Goal: Task Accomplishment & Management: Complete application form

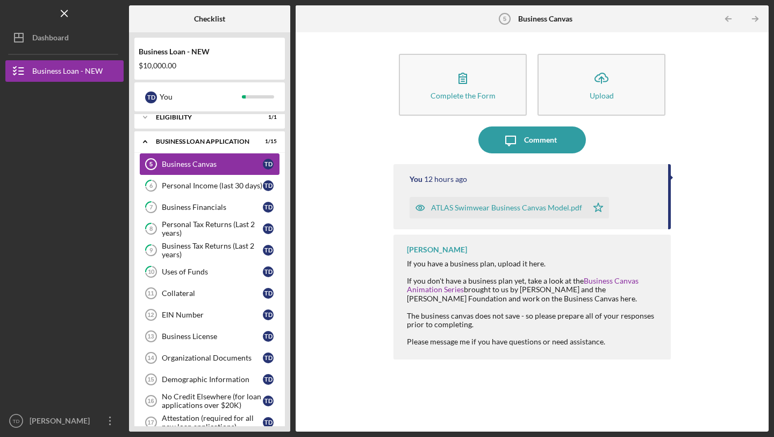
scroll to position [126, 0]
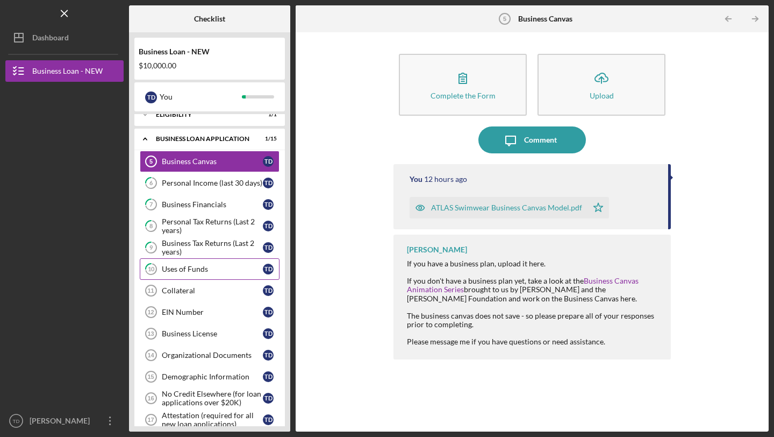
click at [193, 270] on div "Uses of Funds" at bounding box center [212, 269] width 101 height 9
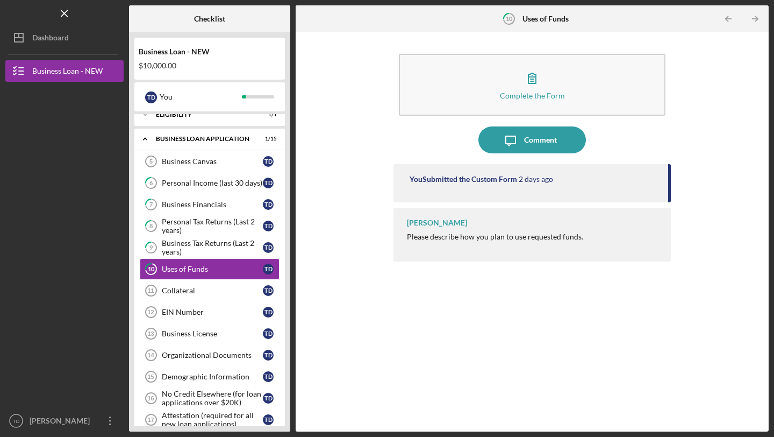
click at [534, 179] on time "2 days ago" at bounding box center [536, 179] width 34 height 9
click at [466, 186] on div "You Submitted the Custom Form [DATE]" at bounding box center [532, 183] width 277 height 38
click at [435, 177] on div "You Submitted the Custom Form" at bounding box center [464, 179] width 108 height 9
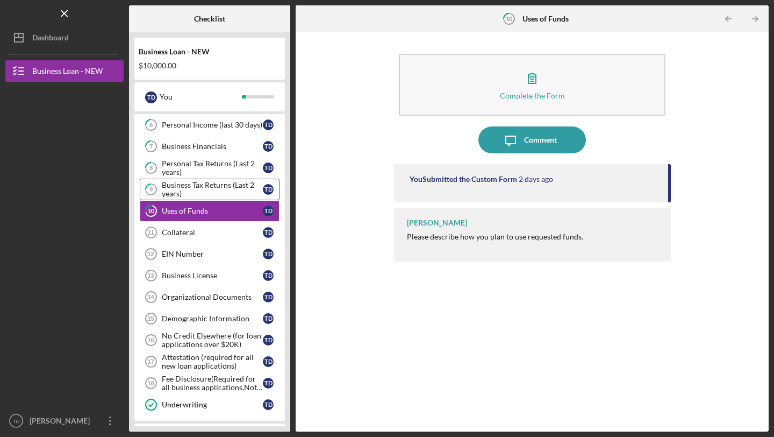
scroll to position [185, 0]
click at [195, 233] on div "Collateral" at bounding box center [212, 231] width 101 height 9
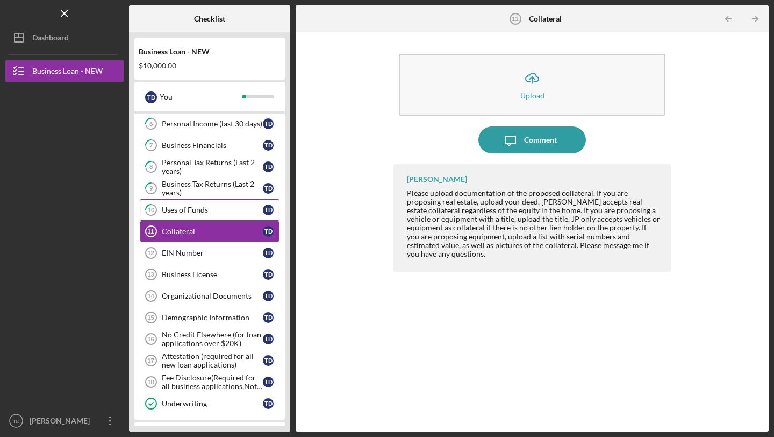
click at [214, 204] on link "10 Uses of Funds T D" at bounding box center [210, 210] width 140 height 22
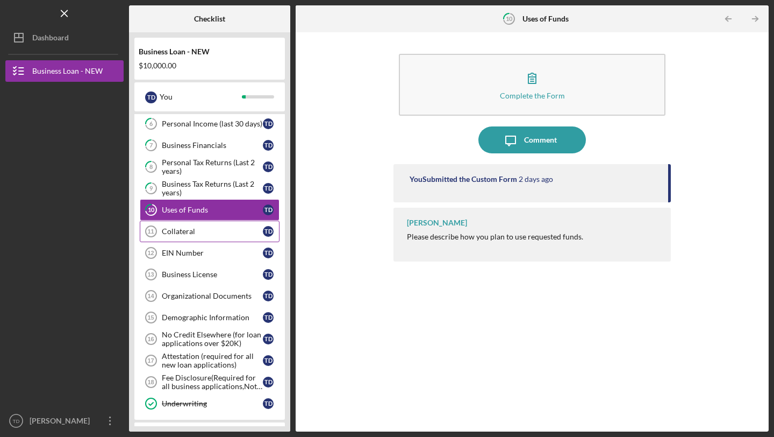
click at [215, 235] on div "Collateral" at bounding box center [212, 231] width 101 height 9
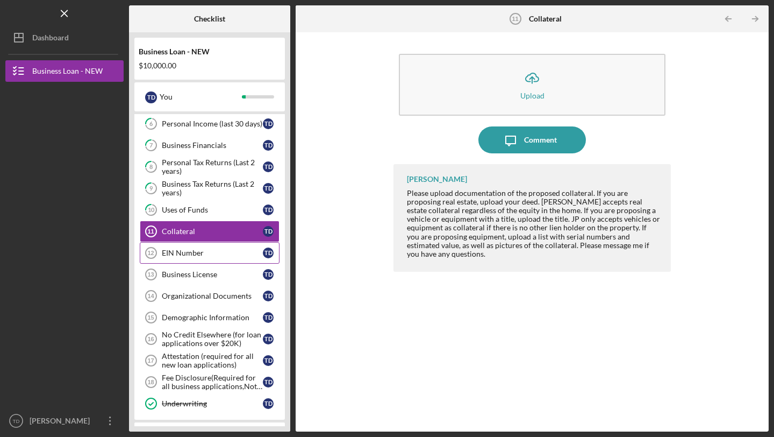
click at [193, 257] on div "EIN Number" at bounding box center [212, 252] width 101 height 9
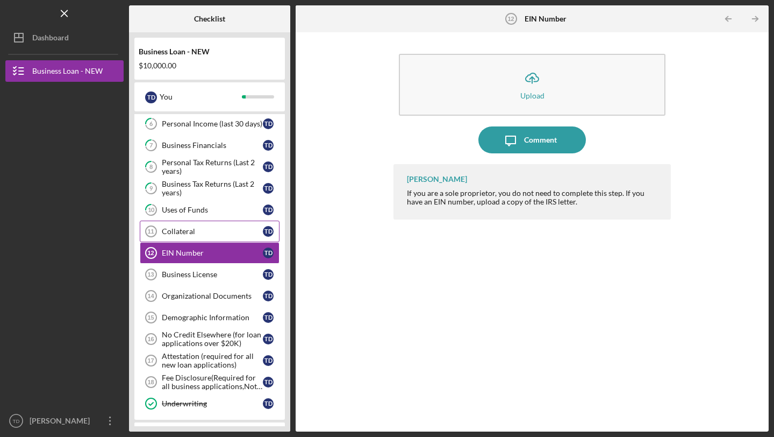
click at [205, 225] on link "Collateral 11 Collateral T D" at bounding box center [210, 231] width 140 height 22
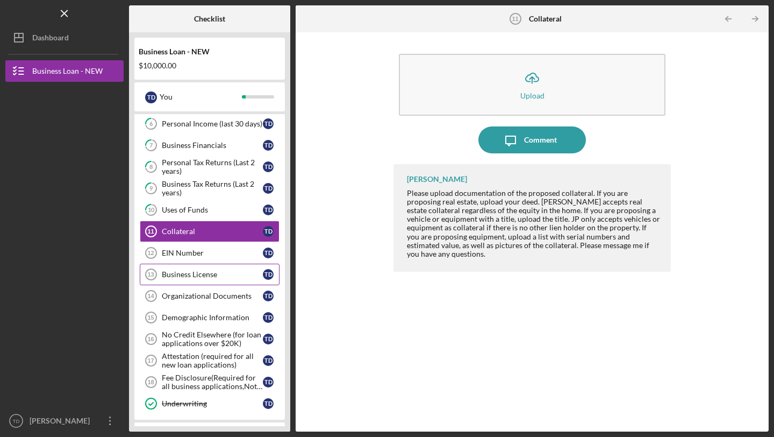
click at [209, 271] on div "Business License" at bounding box center [212, 274] width 101 height 9
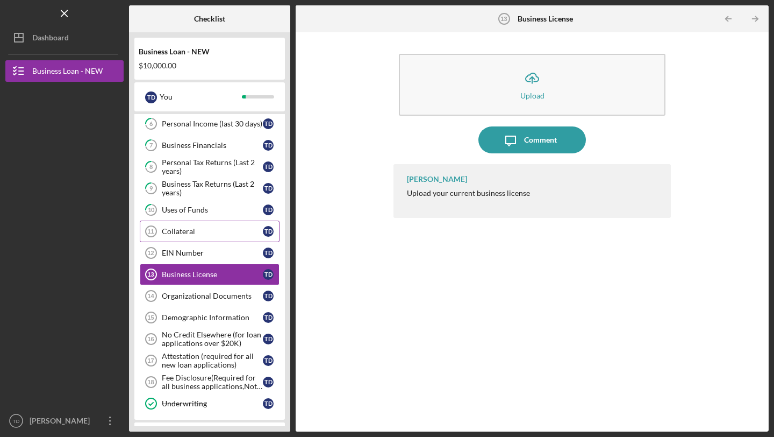
click at [205, 228] on div "Collateral" at bounding box center [212, 231] width 101 height 9
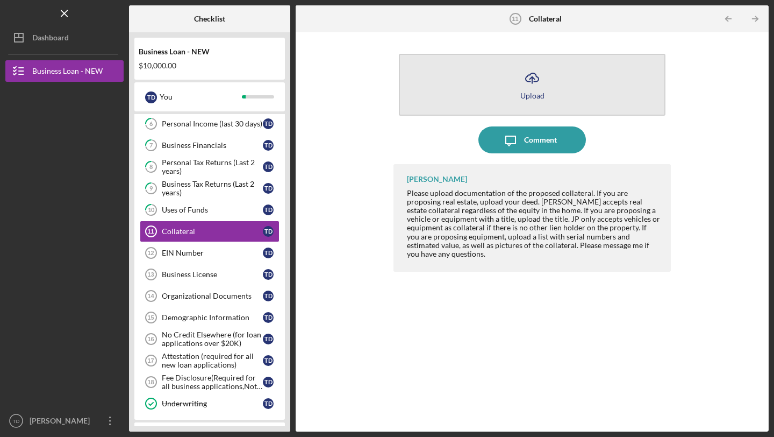
click at [532, 83] on line "button" at bounding box center [532, 80] width 0 height 6
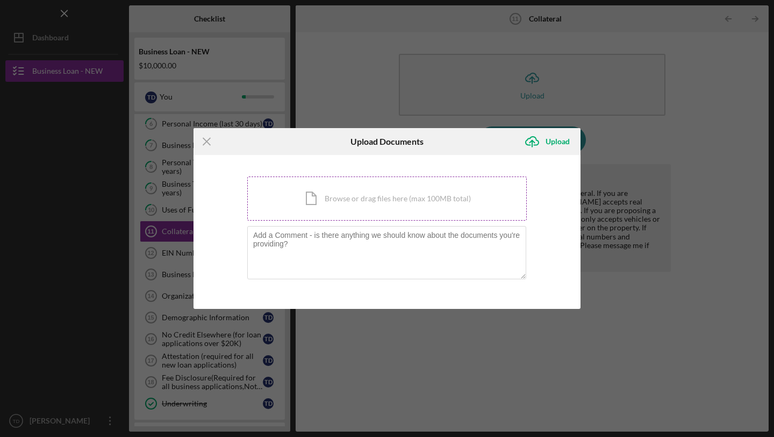
click at [353, 203] on div "Icon/Document Browse or drag files here (max 100MB total) Tap to choose files o…" at bounding box center [387, 198] width 280 height 44
click at [333, 197] on div "Icon/Document Browse or drag files here (max 100MB total) Tap to choose files o…" at bounding box center [387, 198] width 280 height 44
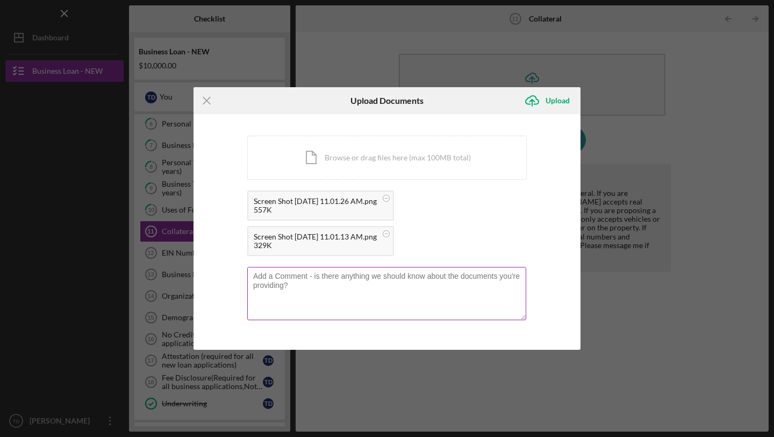
click at [346, 292] on textarea at bounding box center [386, 293] width 279 height 53
type textarea "I"
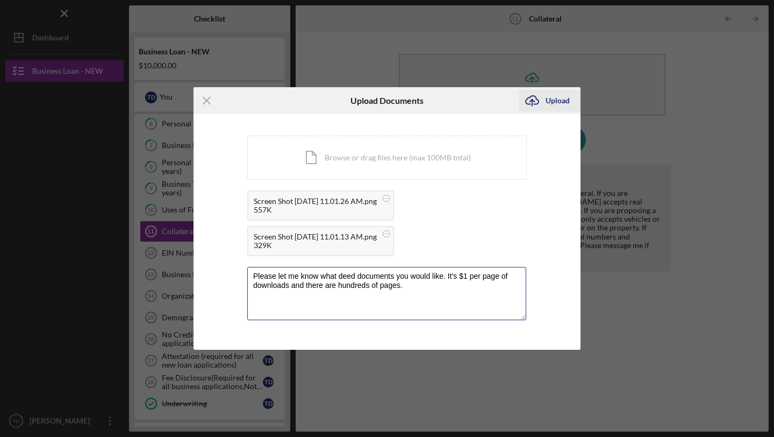
type textarea "Please let me know what deed documents you would like. It's $1 per page of down…"
click at [567, 99] on div "Upload" at bounding box center [558, 101] width 24 height 22
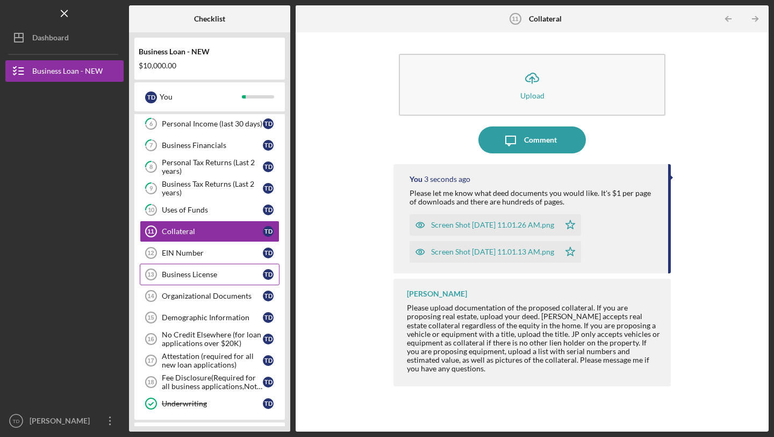
click at [187, 271] on div "Business License" at bounding box center [212, 274] width 101 height 9
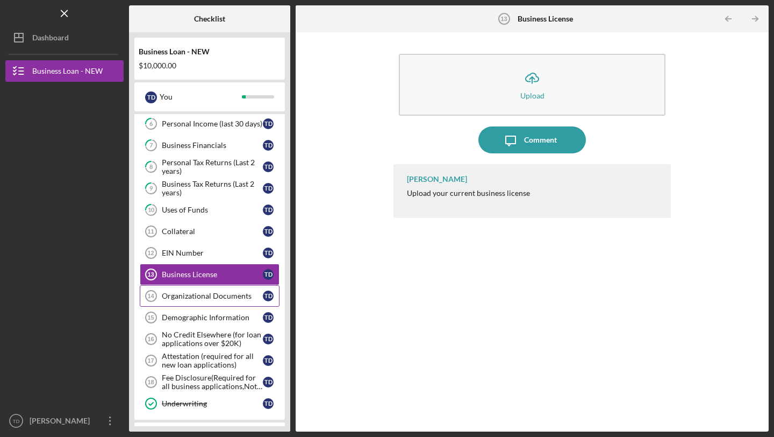
click at [207, 294] on div "Organizational Documents" at bounding box center [212, 295] width 101 height 9
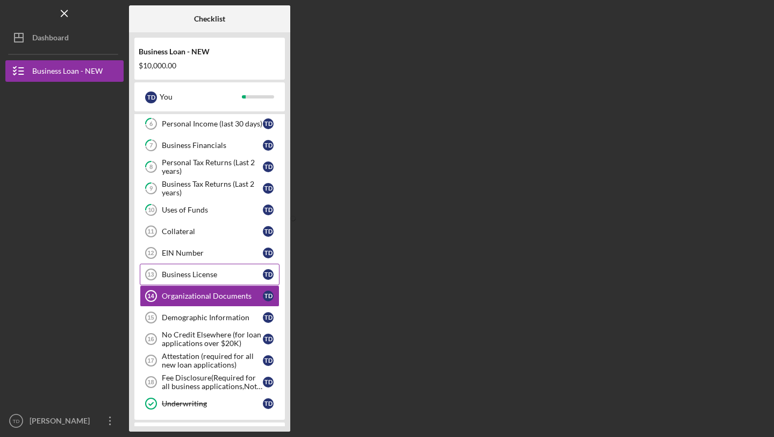
click at [210, 275] on div "Business License" at bounding box center [212, 274] width 101 height 9
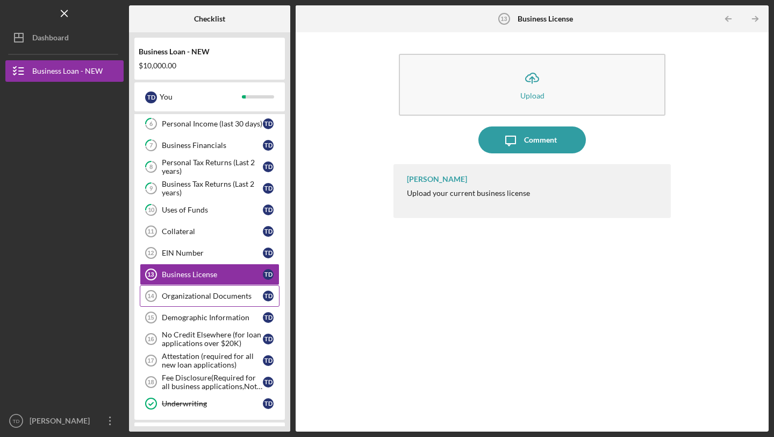
click at [202, 294] on div "Organizational Documents" at bounding box center [212, 295] width 101 height 9
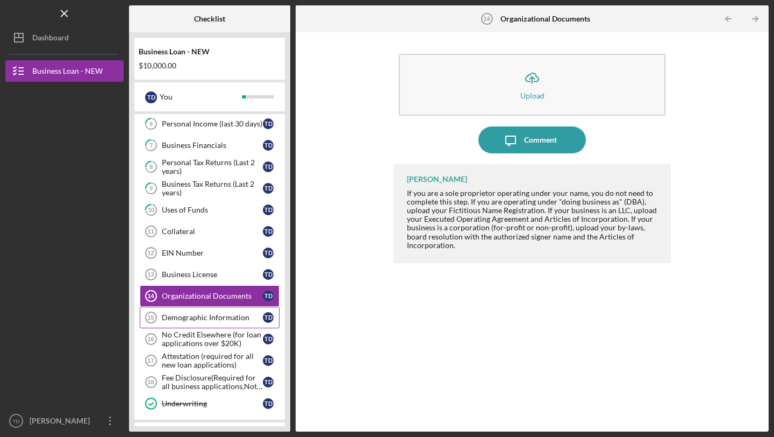
click at [198, 312] on link "Demographic Information 15 Demographic Information T D" at bounding box center [210, 318] width 140 height 22
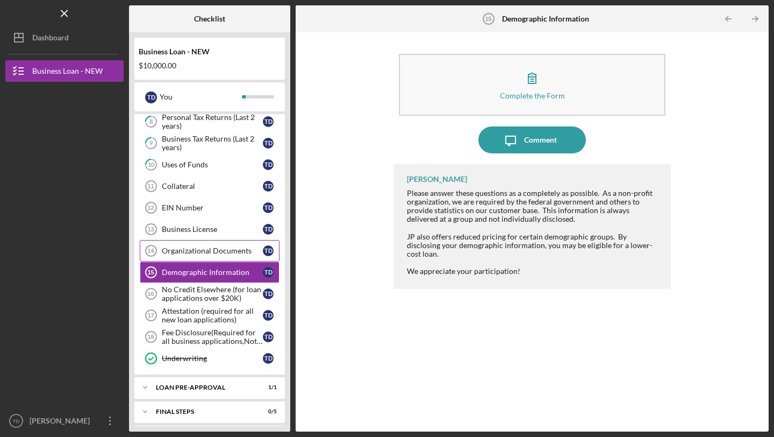
scroll to position [234, 0]
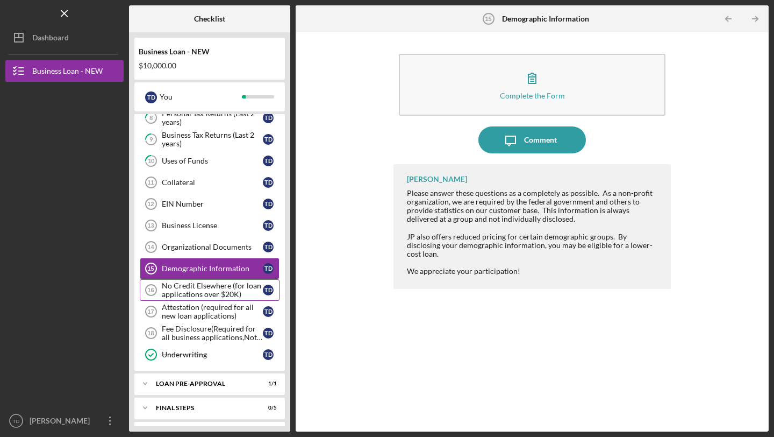
click at [194, 293] on div "No Credit Elsewhere (for loan applications over $20K)" at bounding box center [212, 289] width 101 height 17
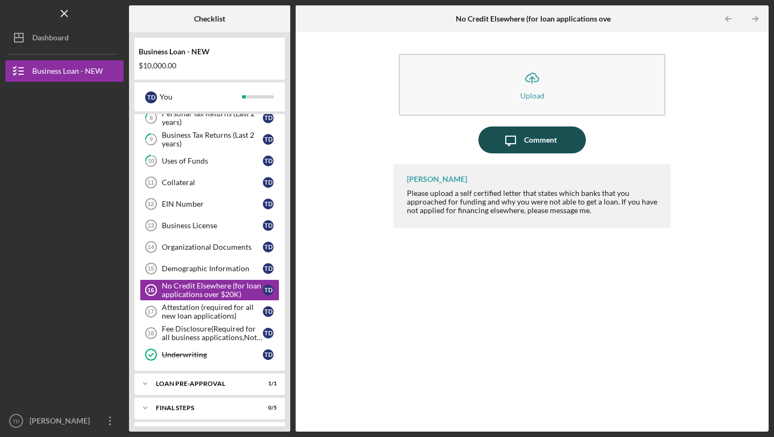
click at [520, 134] on icon "Icon/Message" at bounding box center [510, 139] width 27 height 27
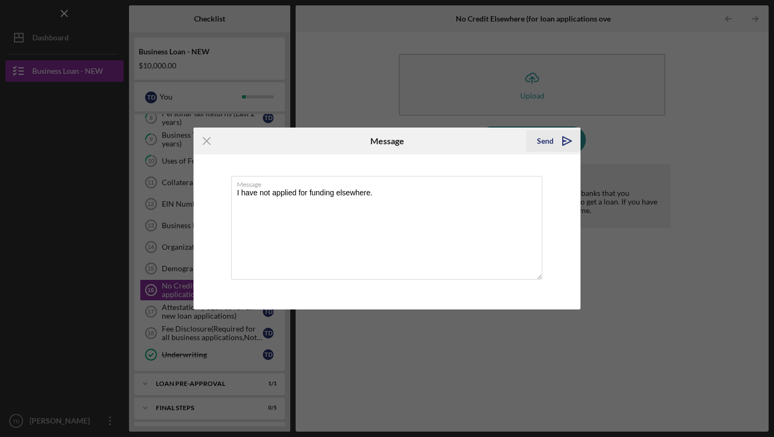
type textarea "I have not applied for funding elsewhere."
click at [558, 140] on icon "Icon/icon-invite-send" at bounding box center [567, 140] width 27 height 27
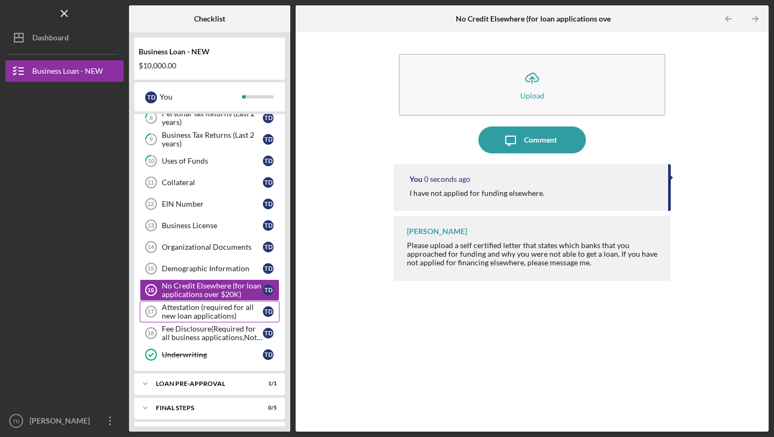
click at [202, 312] on div "Attestation (required for all new loan applications)" at bounding box center [212, 311] width 101 height 17
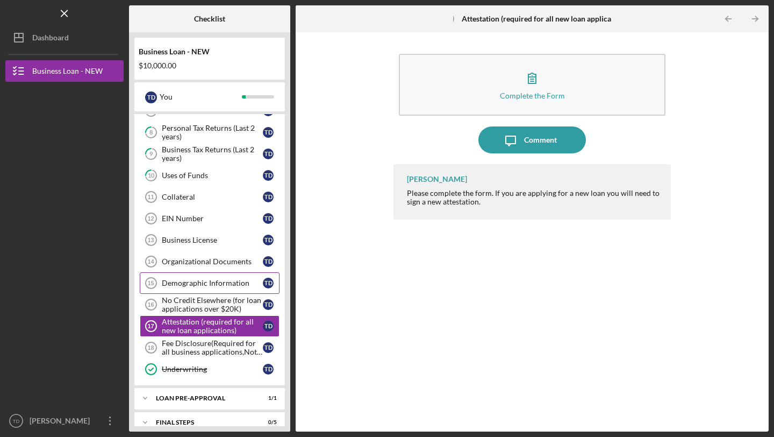
scroll to position [212, 0]
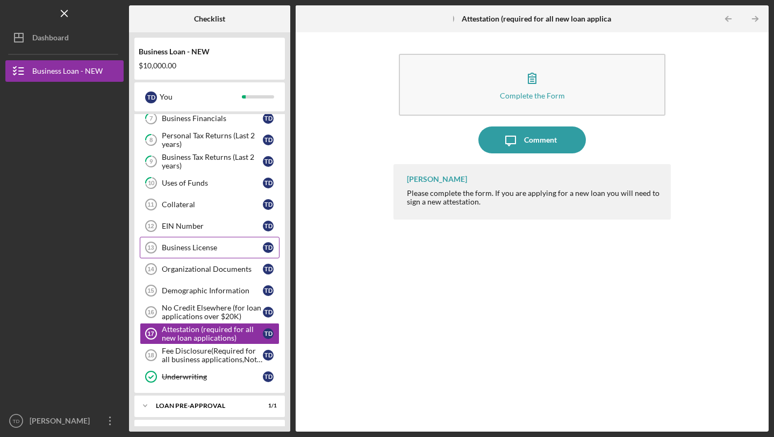
click at [199, 250] on div "Business License" at bounding box center [212, 247] width 101 height 9
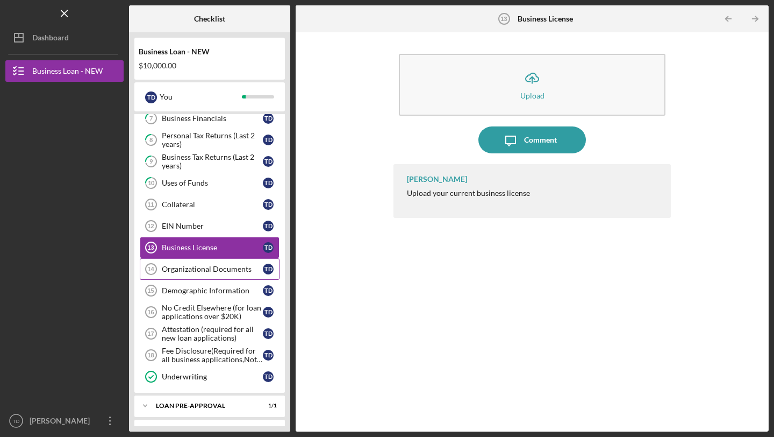
click at [194, 269] on div "Organizational Documents" at bounding box center [212, 269] width 101 height 9
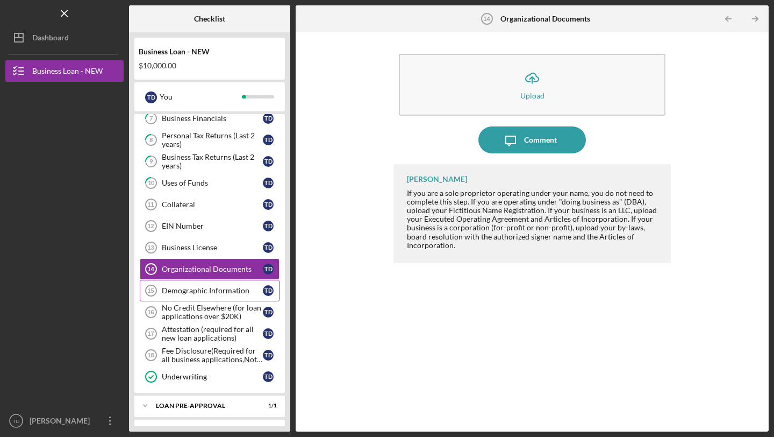
click at [191, 290] on div "Demographic Information" at bounding box center [212, 290] width 101 height 9
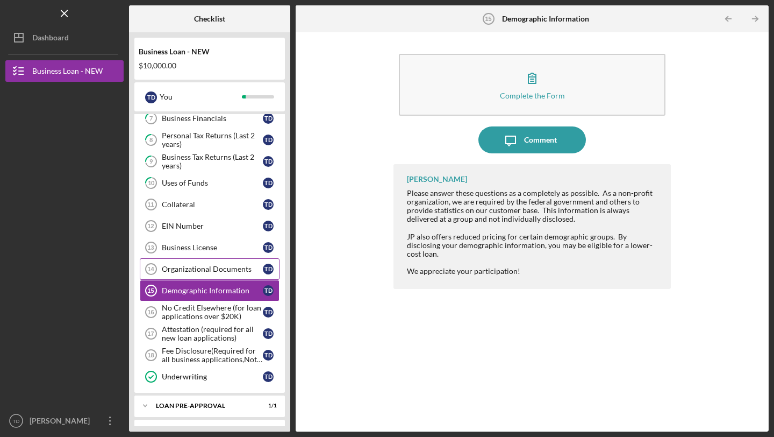
click at [191, 273] on link "Organizational Documents 14 Organizational Documents T D" at bounding box center [210, 269] width 140 height 22
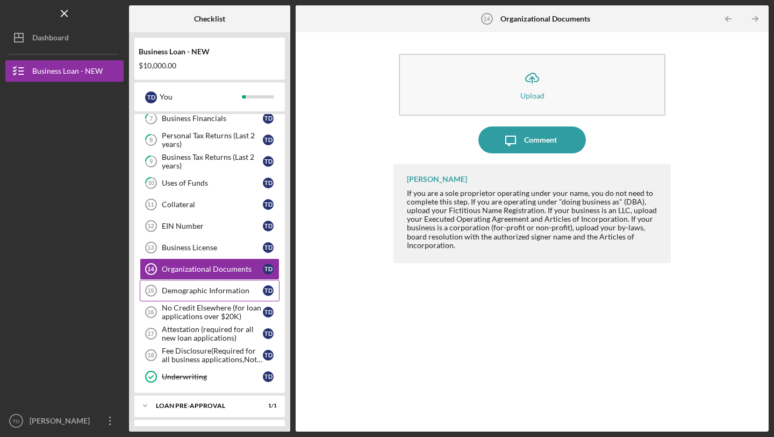
click at [195, 291] on div "Demographic Information" at bounding box center [212, 290] width 101 height 9
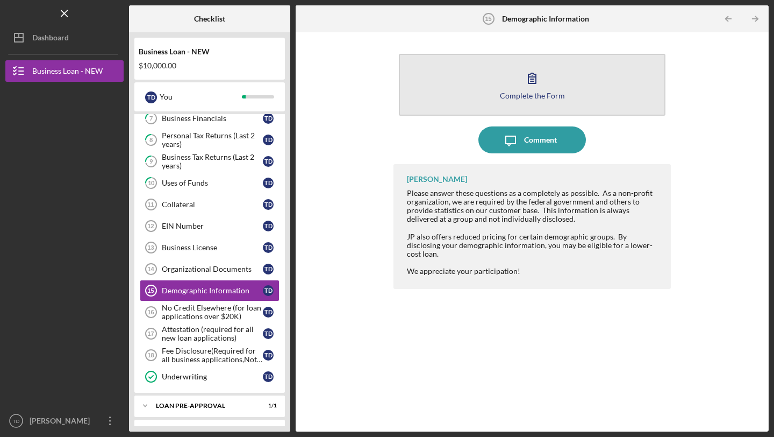
click at [473, 94] on button "Complete the Form Form" at bounding box center [532, 85] width 267 height 62
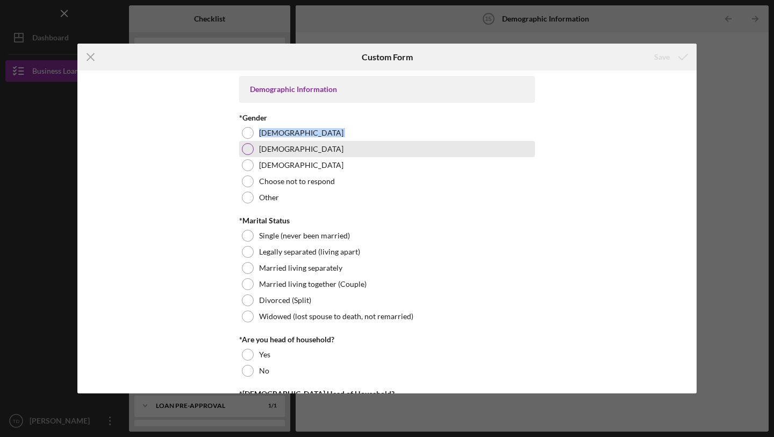
drag, startPoint x: 248, startPoint y: 131, endPoint x: 248, endPoint y: 147, distance: 16.1
click at [248, 147] on div "*Gender [DEMOGRAPHIC_DATA] [DEMOGRAPHIC_DATA] [DEMOGRAPHIC_DATA] Choose not to …" at bounding box center [387, 159] width 296 height 92
click at [248, 147] on div at bounding box center [248, 149] width 12 height 12
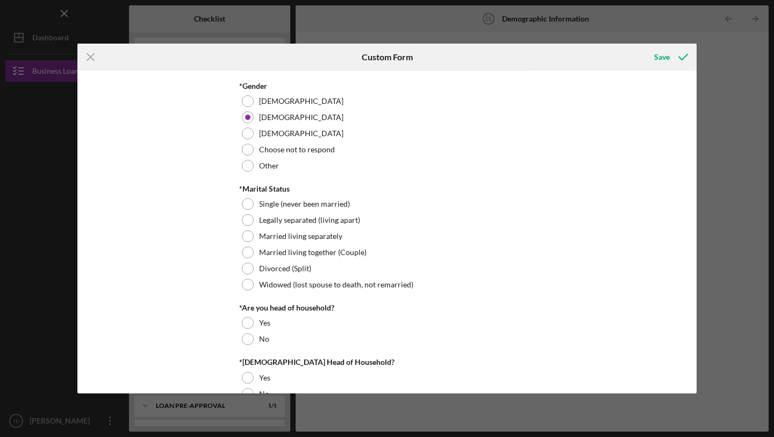
scroll to position [50, 0]
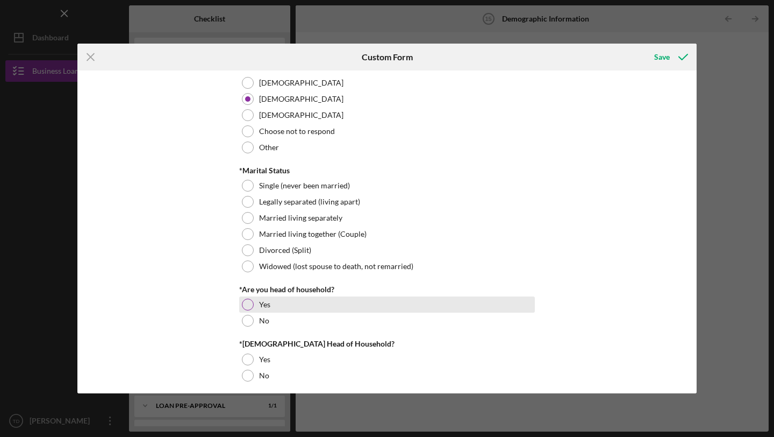
click at [248, 298] on div "Yes" at bounding box center [387, 304] width 296 height 16
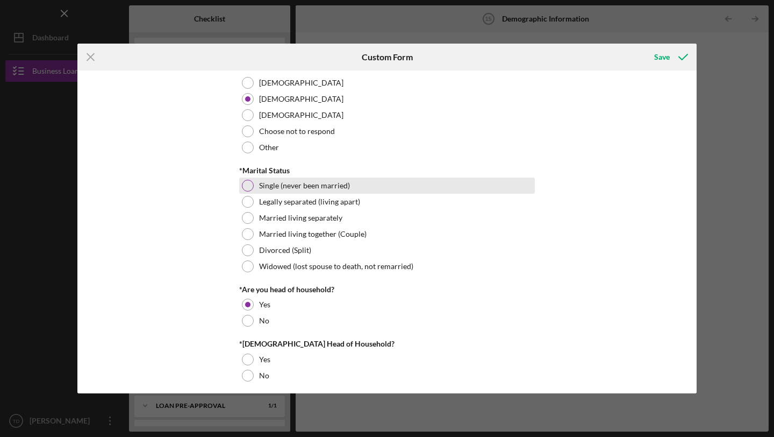
click at [247, 186] on div at bounding box center [248, 186] width 12 height 12
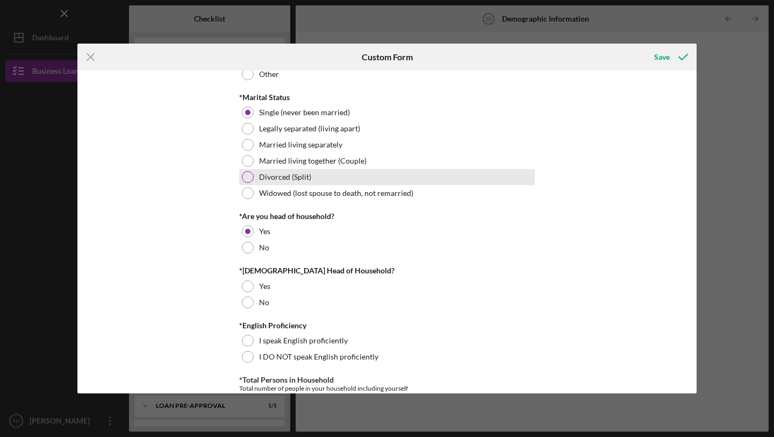
scroll to position [157, 0]
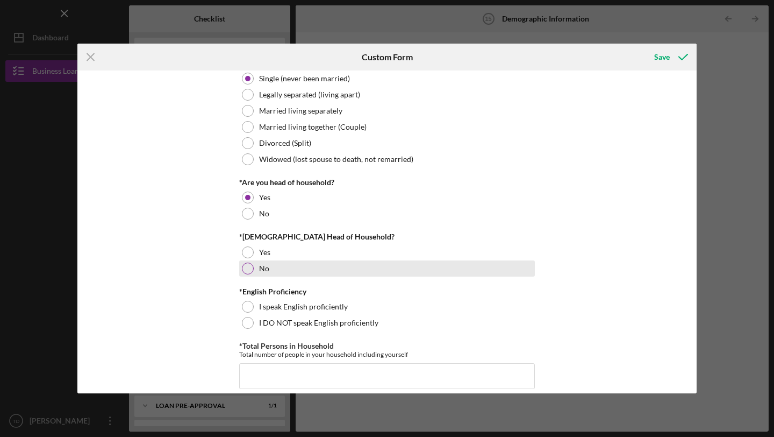
click at [247, 269] on div at bounding box center [248, 268] width 12 height 12
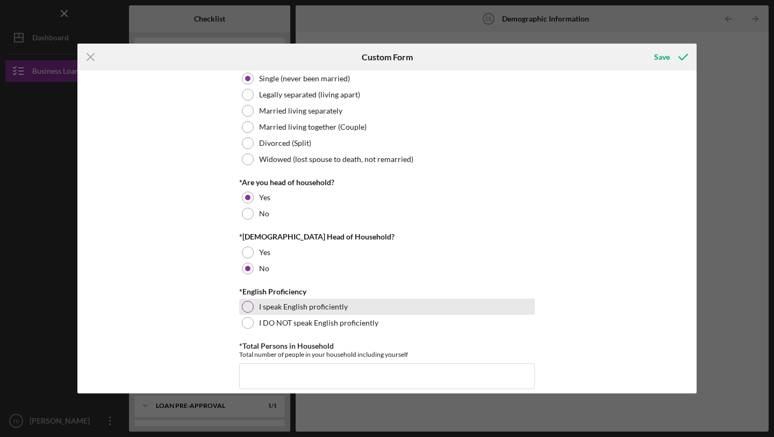
click at [247, 302] on div at bounding box center [248, 307] width 12 height 12
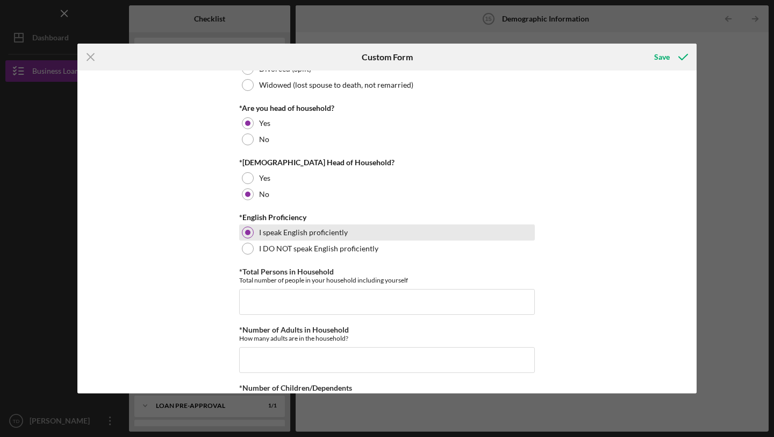
scroll to position [233, 0]
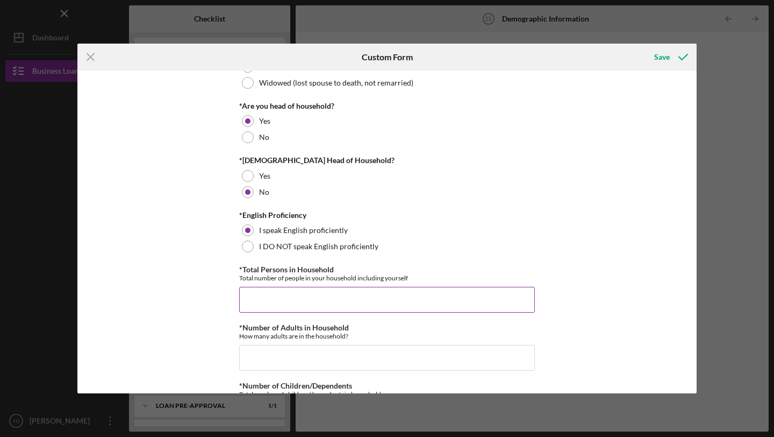
click at [255, 300] on input "*Total Persons in Household" at bounding box center [387, 300] width 296 height 26
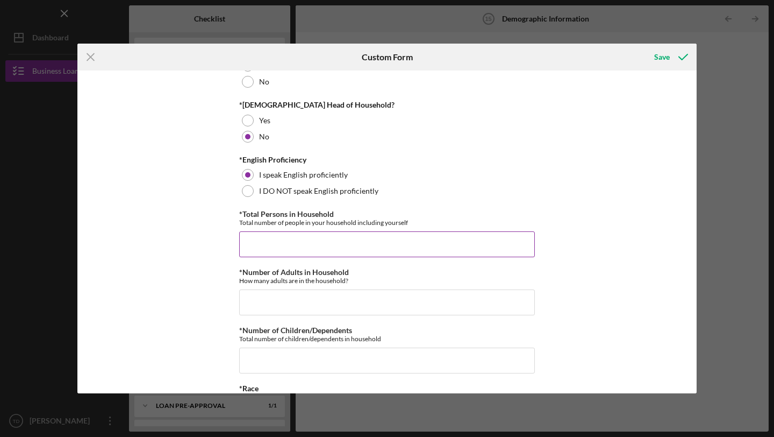
scroll to position [292, 0]
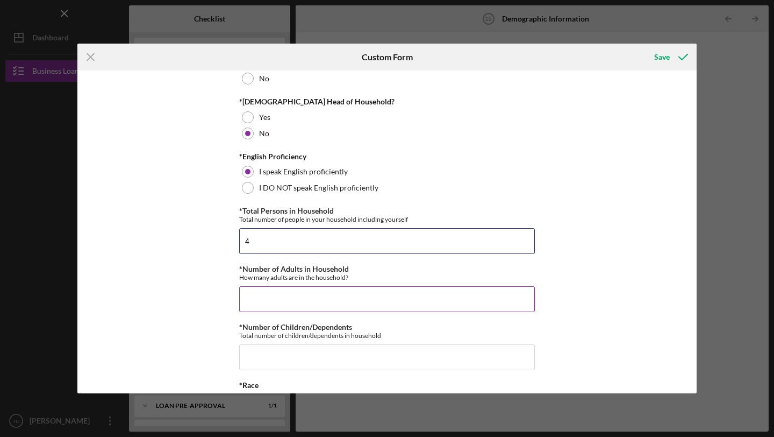
type input "4"
click at [264, 303] on input "*Number of Adults in Household" at bounding box center [387, 299] width 296 height 26
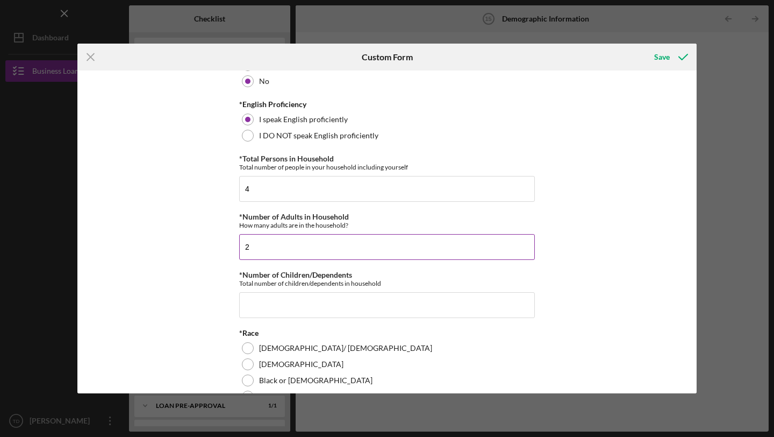
scroll to position [385, 0]
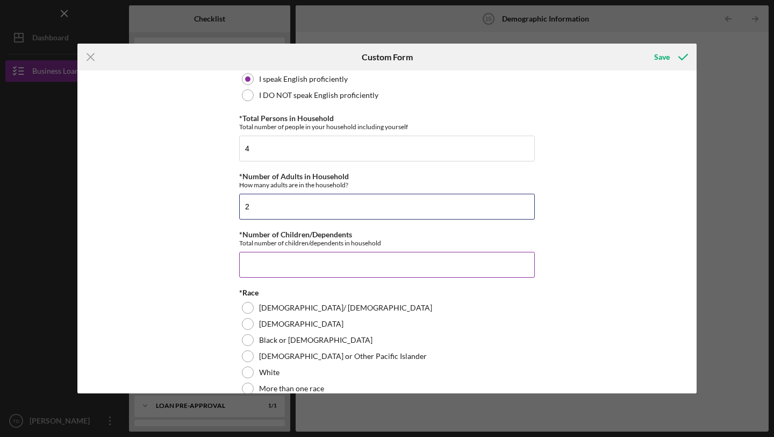
type input "2"
click at [280, 268] on input "*Number of Children/Dependents" at bounding box center [387, 265] width 296 height 26
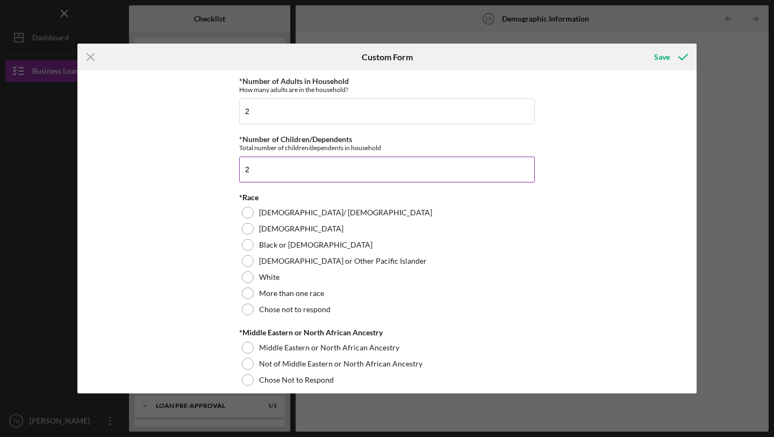
scroll to position [483, 0]
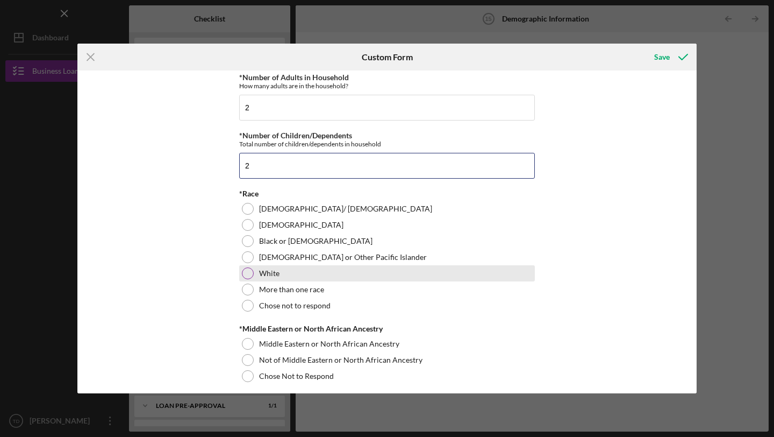
type input "2"
click at [244, 273] on div at bounding box center [248, 273] width 12 height 12
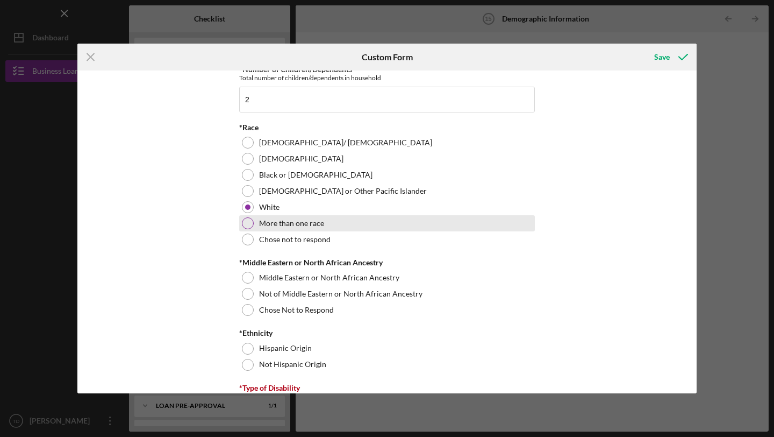
scroll to position [557, 0]
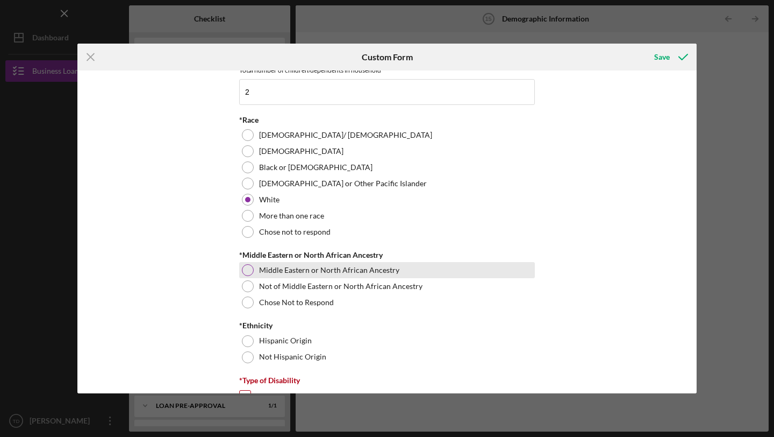
click at [246, 270] on div at bounding box center [248, 270] width 12 height 12
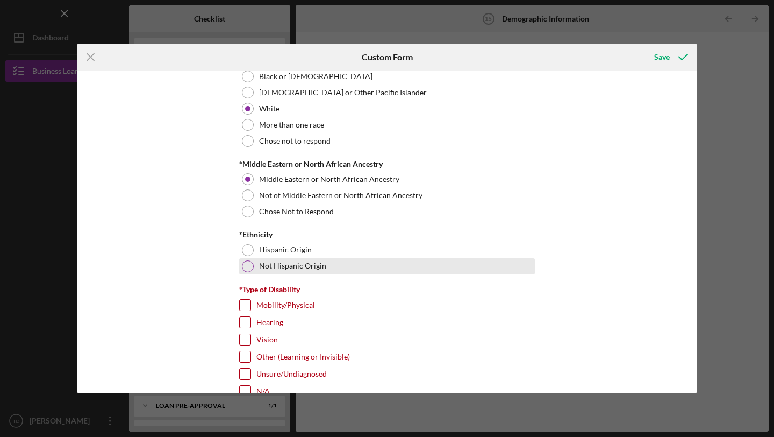
scroll to position [656, 0]
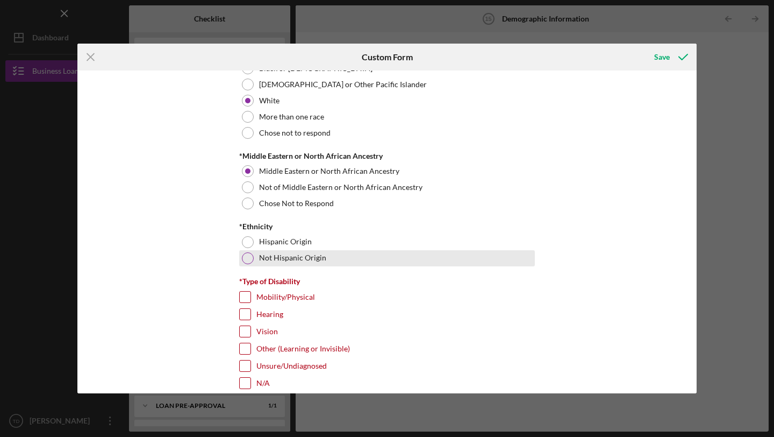
click at [248, 259] on div at bounding box center [248, 258] width 12 height 12
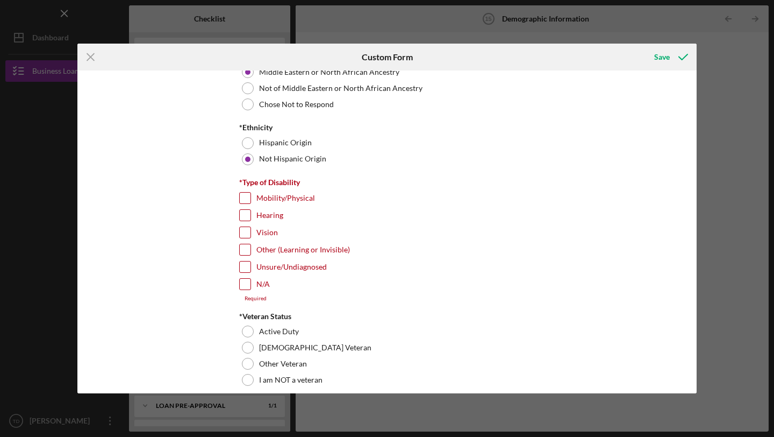
scroll to position [758, 0]
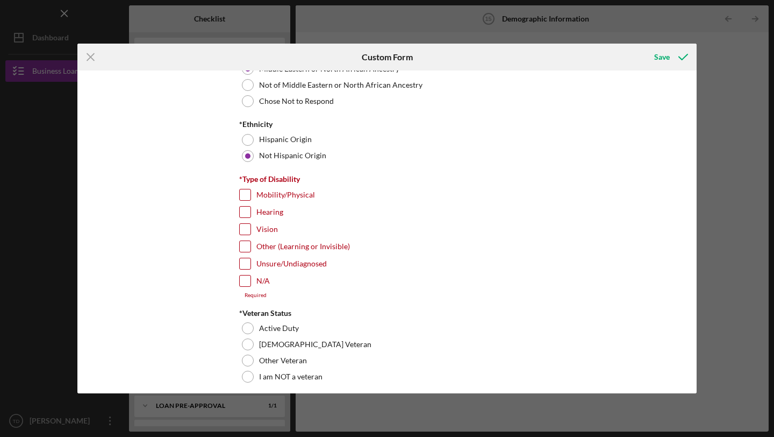
click at [243, 276] on input "N/A" at bounding box center [245, 280] width 11 height 11
checkbox input "true"
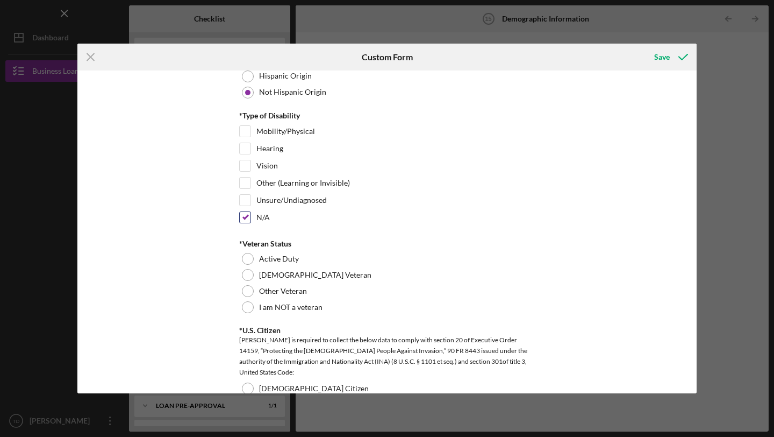
scroll to position [824, 0]
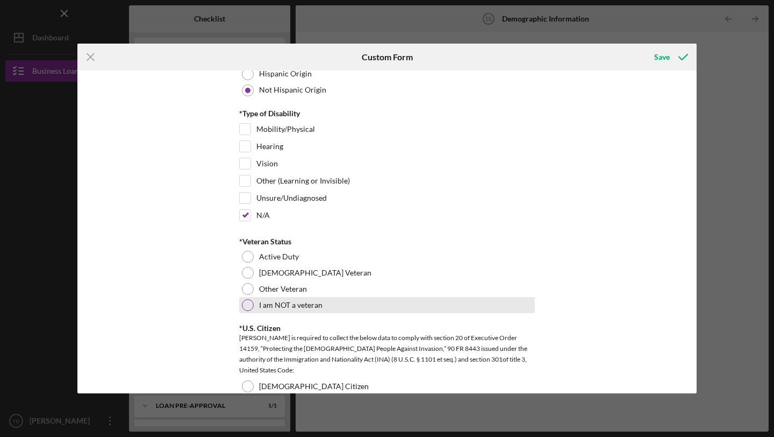
click at [244, 303] on div at bounding box center [248, 305] width 12 height 12
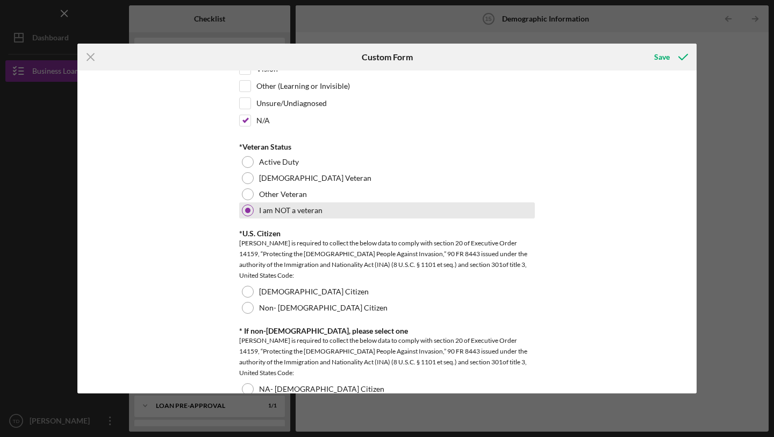
scroll to position [923, 0]
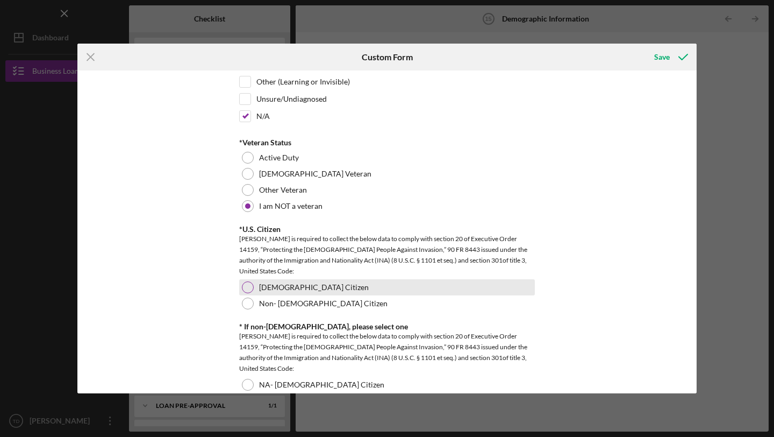
click at [247, 288] on div at bounding box center [248, 287] width 12 height 12
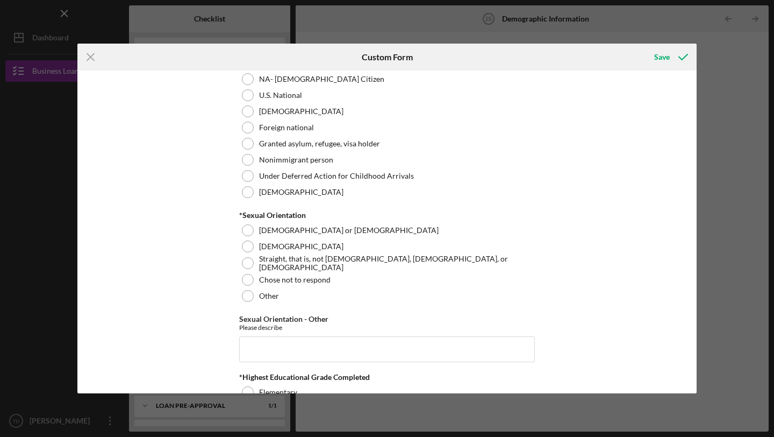
scroll to position [1235, 0]
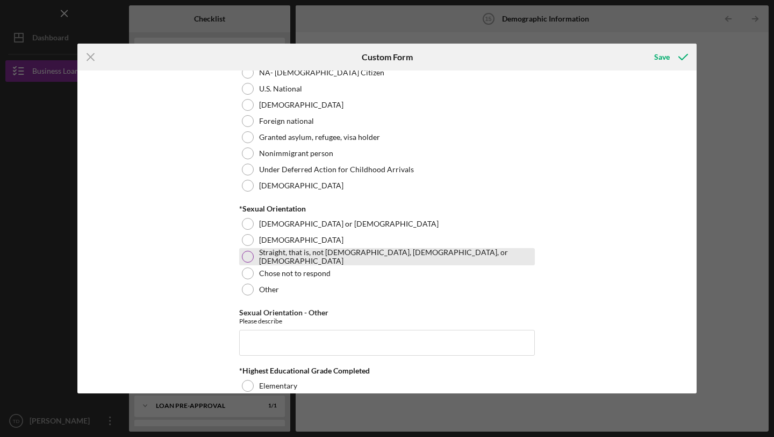
click at [248, 254] on div at bounding box center [248, 257] width 12 height 12
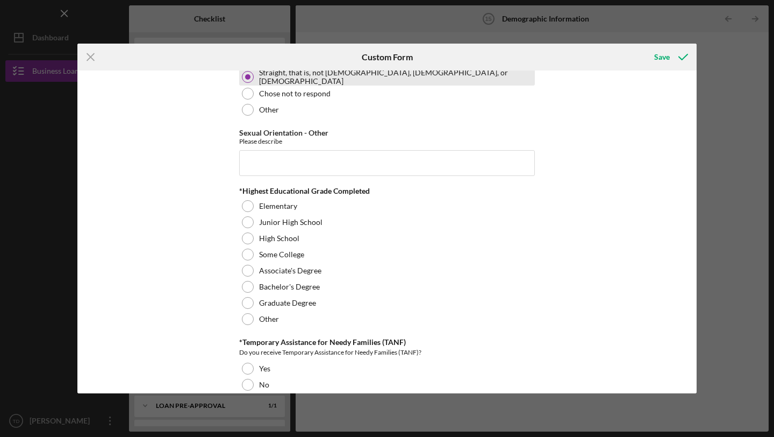
scroll to position [1415, 0]
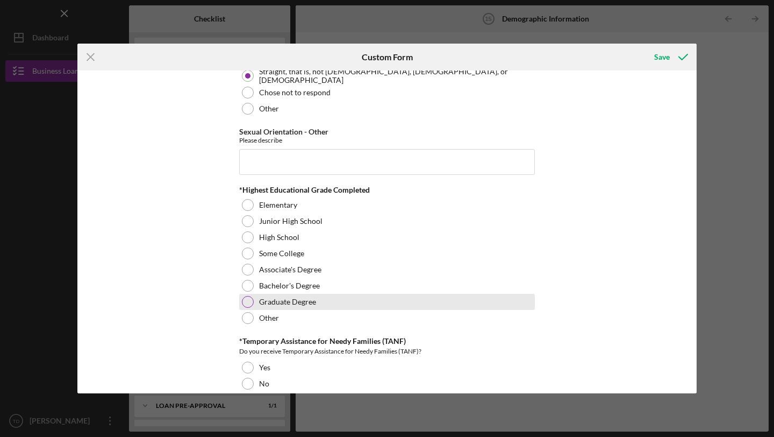
click at [247, 297] on div at bounding box center [248, 302] width 12 height 12
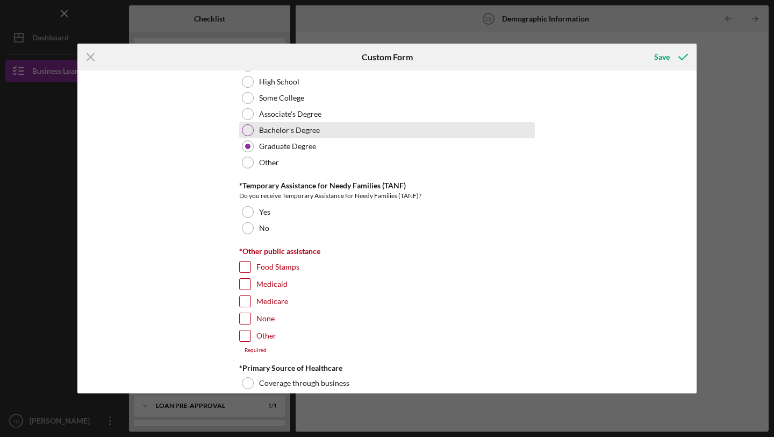
scroll to position [1576, 0]
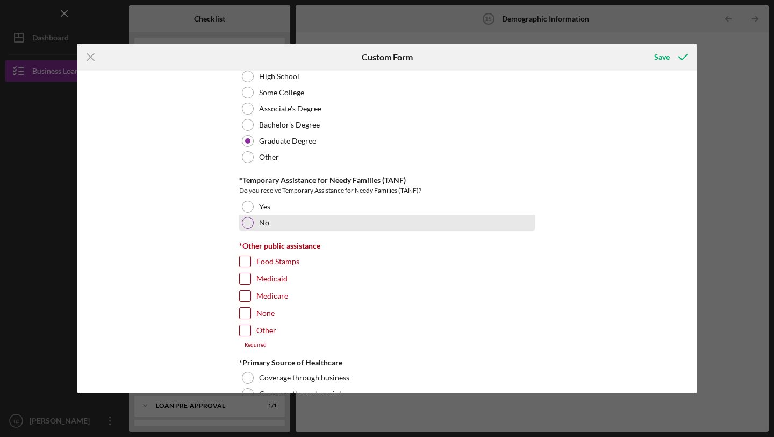
click at [246, 217] on div at bounding box center [248, 223] width 12 height 12
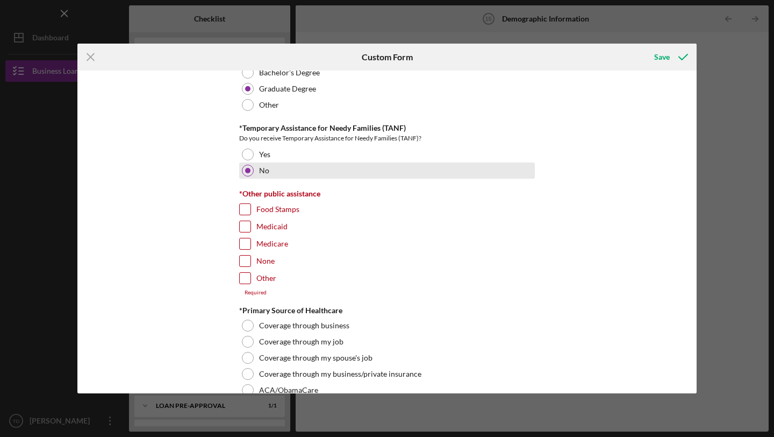
scroll to position [1636, 0]
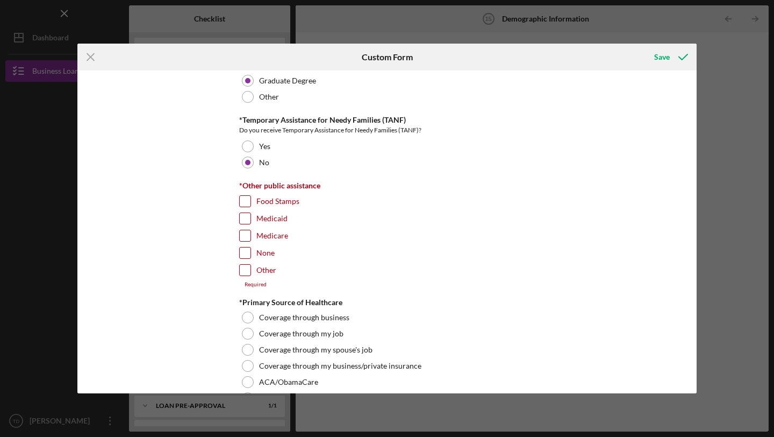
click at [242, 269] on input "Other" at bounding box center [245, 270] width 11 height 11
checkbox input "true"
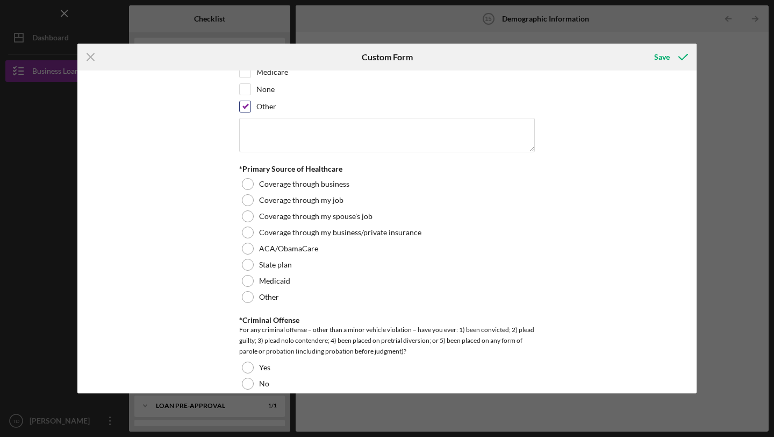
scroll to position [1804, 0]
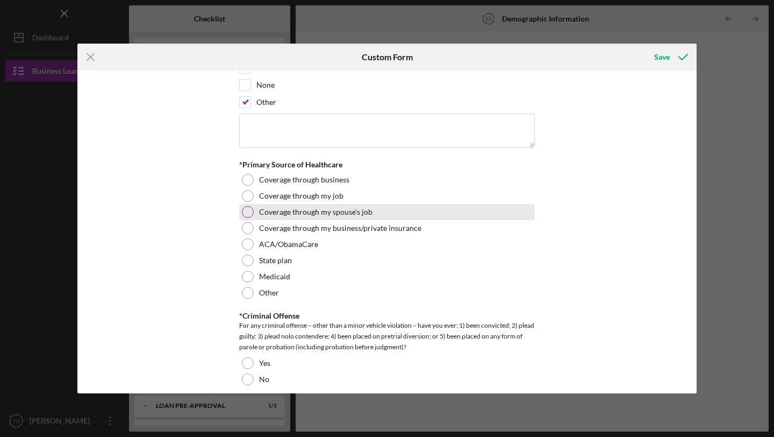
click at [249, 211] on div at bounding box center [248, 212] width 12 height 12
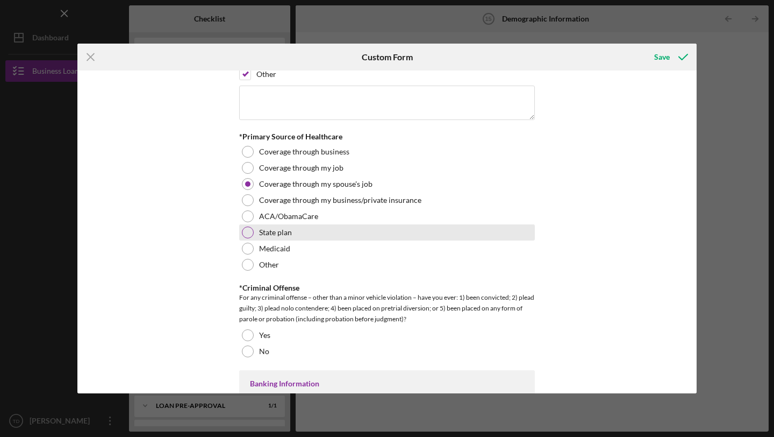
scroll to position [1833, 0]
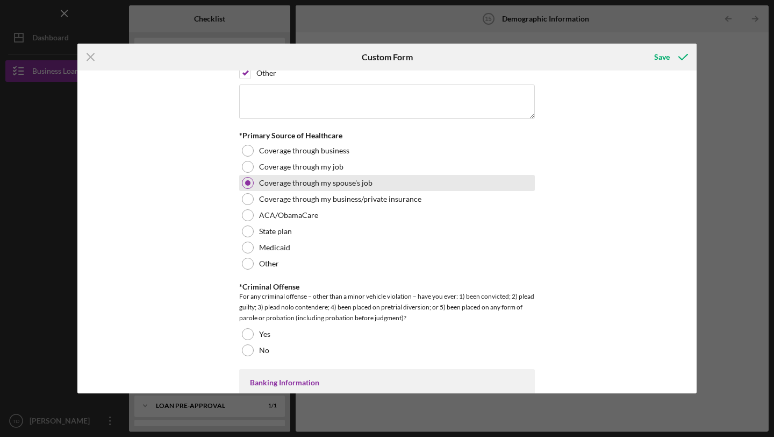
click at [246, 188] on div "Coverage through my spouse's job" at bounding box center [387, 183] width 296 height 16
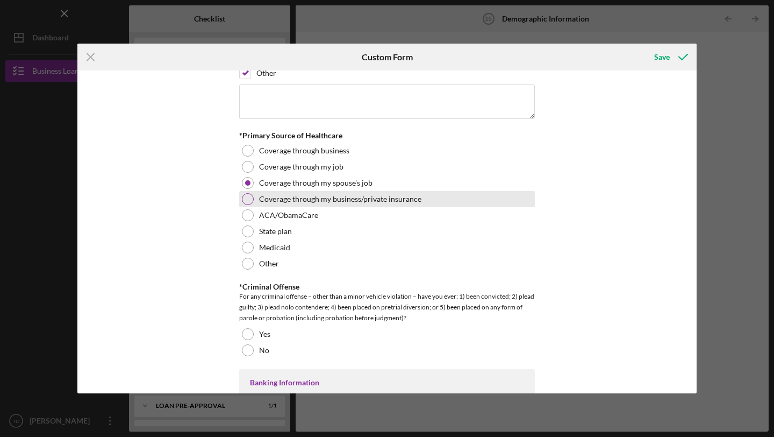
click at [243, 195] on div at bounding box center [248, 199] width 12 height 12
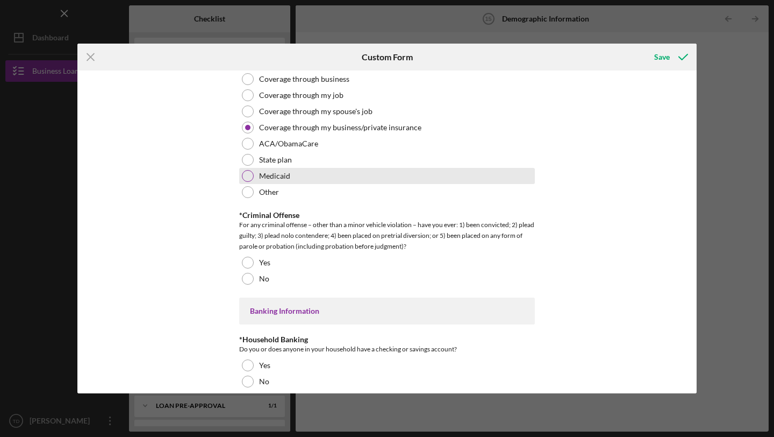
scroll to position [1906, 0]
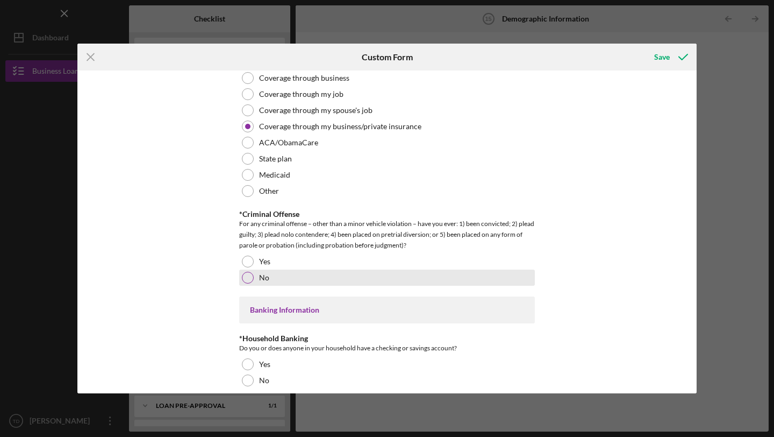
click at [243, 278] on div at bounding box center [248, 278] width 12 height 12
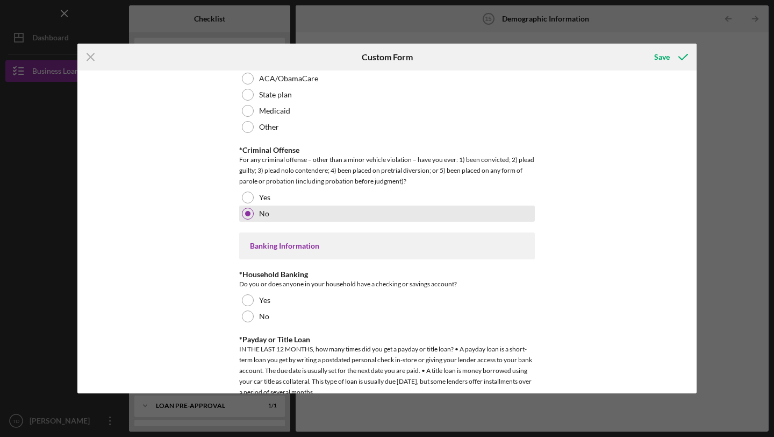
scroll to position [1971, 0]
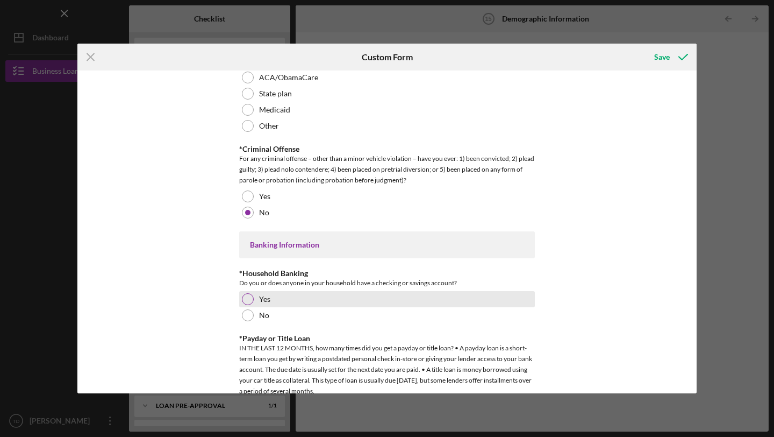
click at [246, 298] on div at bounding box center [248, 299] width 12 height 12
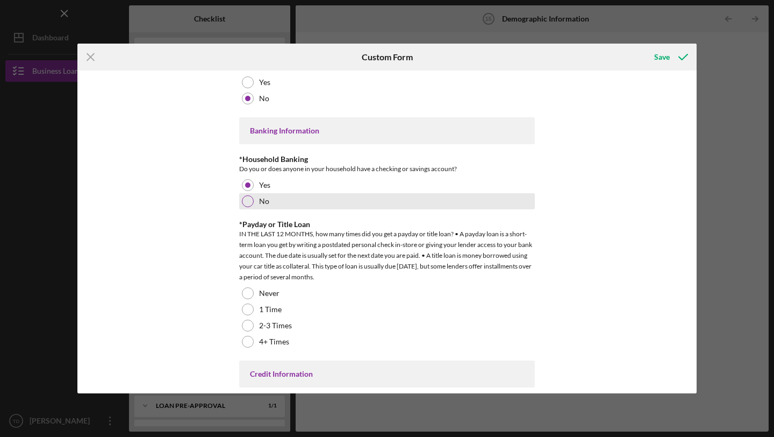
scroll to position [2101, 0]
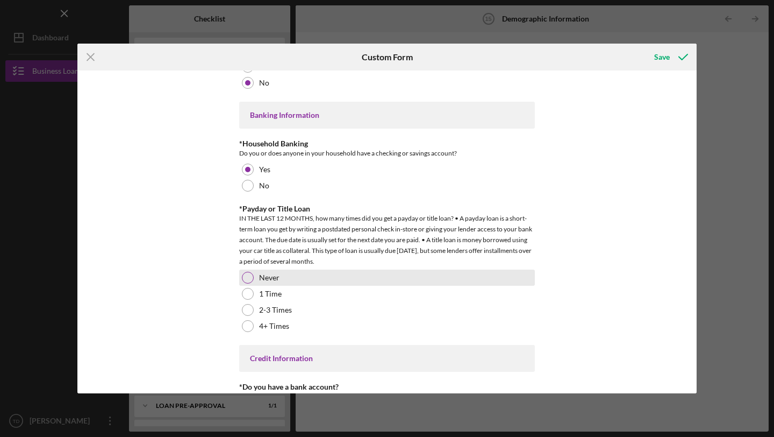
click at [247, 275] on div at bounding box center [248, 278] width 12 height 12
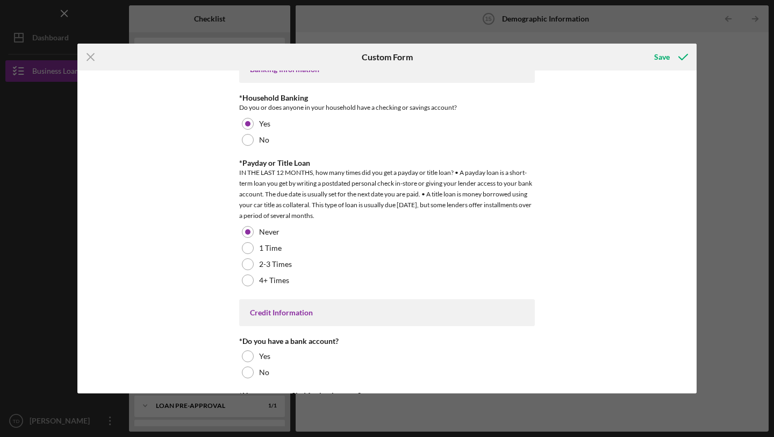
scroll to position [2203, 0]
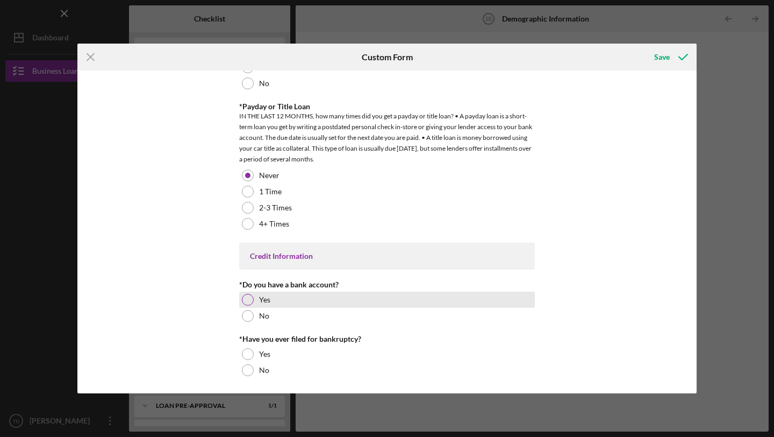
click at [246, 295] on div at bounding box center [248, 300] width 12 height 12
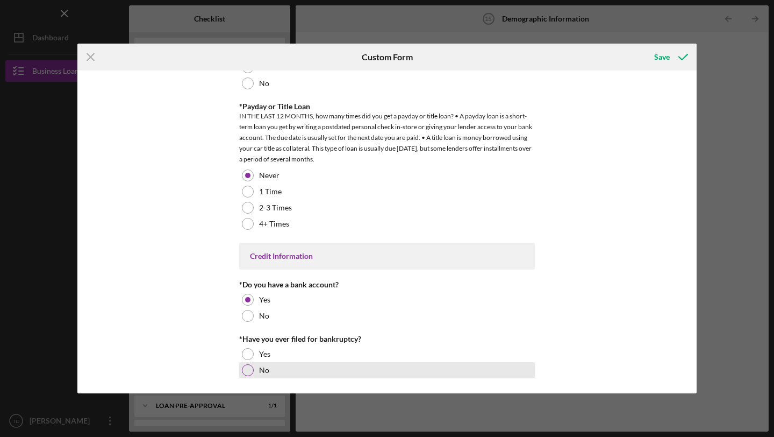
click at [247, 362] on div "No" at bounding box center [387, 370] width 296 height 16
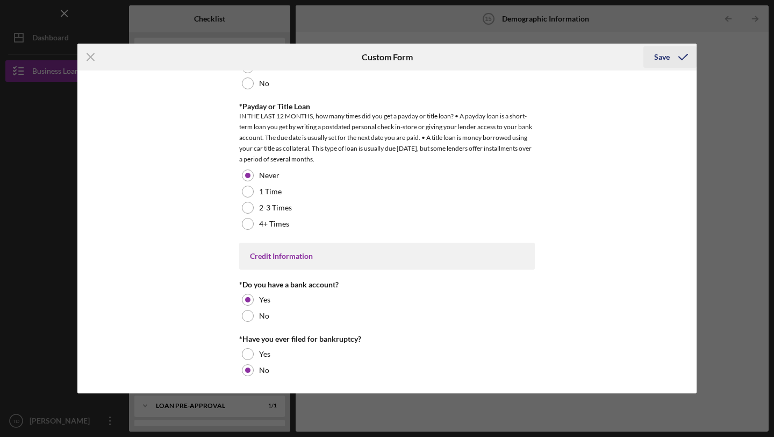
click at [660, 54] on div "Save" at bounding box center [662, 57] width 16 height 22
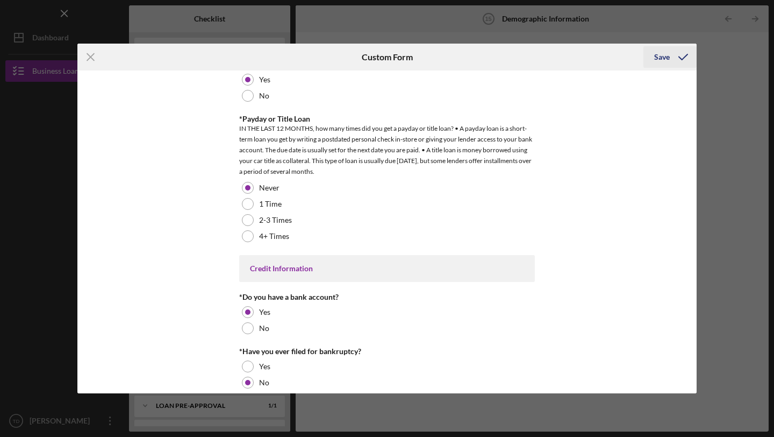
scroll to position [2215, 0]
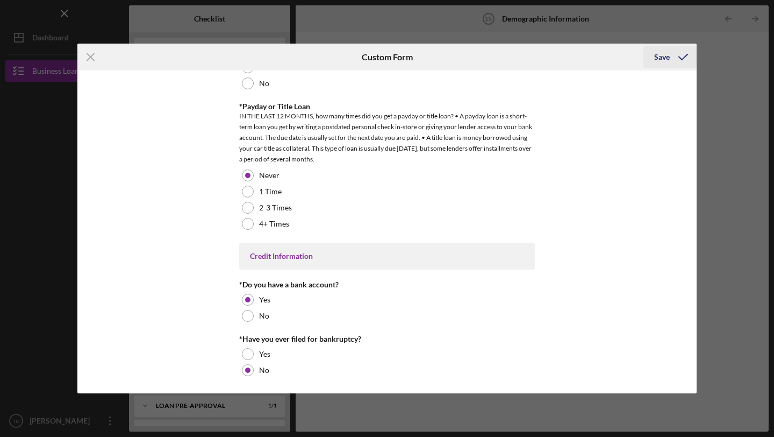
click at [679, 60] on icon "submit" at bounding box center [683, 57] width 27 height 27
click at [677, 54] on icon "submit" at bounding box center [683, 57] width 27 height 27
click at [713, 66] on div "Icon/Menu Close Custom Form Save Demographic Information *Gender [DEMOGRAPHIC_D…" at bounding box center [387, 218] width 774 height 437
click at [662, 53] on div "Save" at bounding box center [662, 57] width 16 height 22
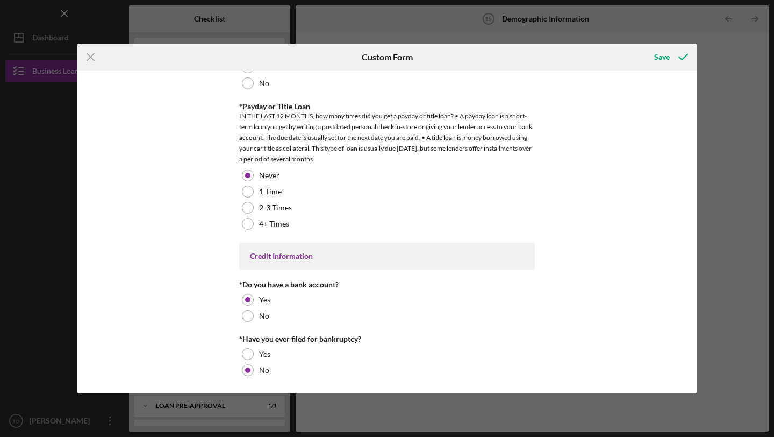
click at [697, 63] on div "Icon/Menu Close Custom Form Save Demographic Information *Gender [DEMOGRAPHIC_D…" at bounding box center [387, 218] width 774 height 437
click at [717, 63] on div "Icon/Menu Close Custom Form Save Demographic Information *Gender [DEMOGRAPHIC_D…" at bounding box center [387, 218] width 774 height 437
click at [89, 58] on icon "Icon/Menu Close" at bounding box center [90, 57] width 27 height 27
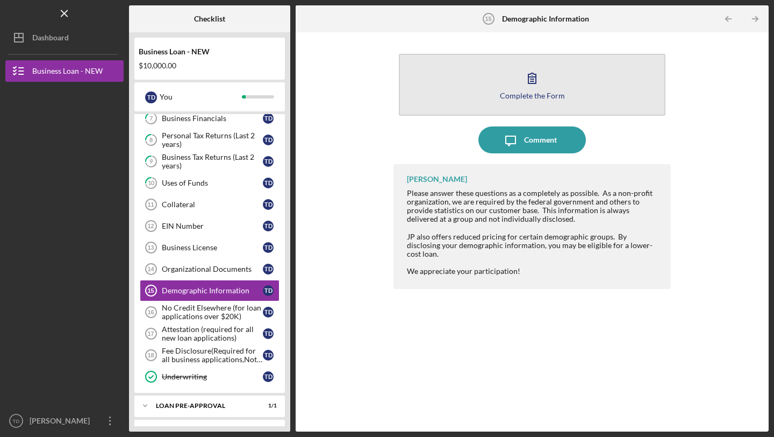
click at [526, 93] on div "Complete the Form" at bounding box center [532, 95] width 65 height 8
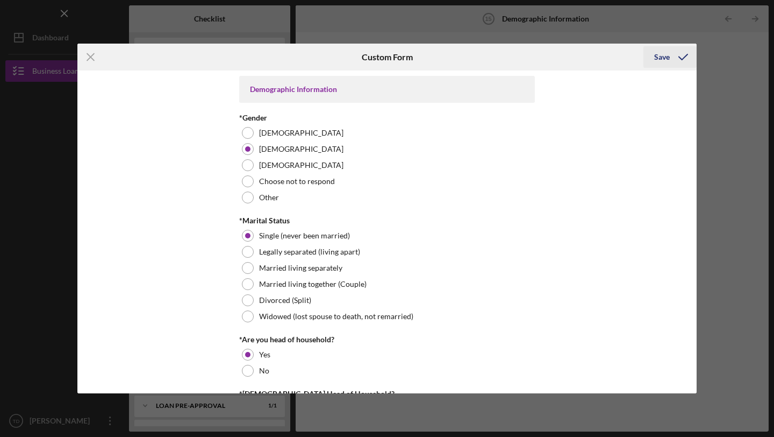
click at [683, 52] on icon "submit" at bounding box center [683, 57] width 27 height 27
click at [675, 54] on icon "submit" at bounding box center [683, 57] width 27 height 27
click at [89, 55] on line at bounding box center [90, 57] width 7 height 7
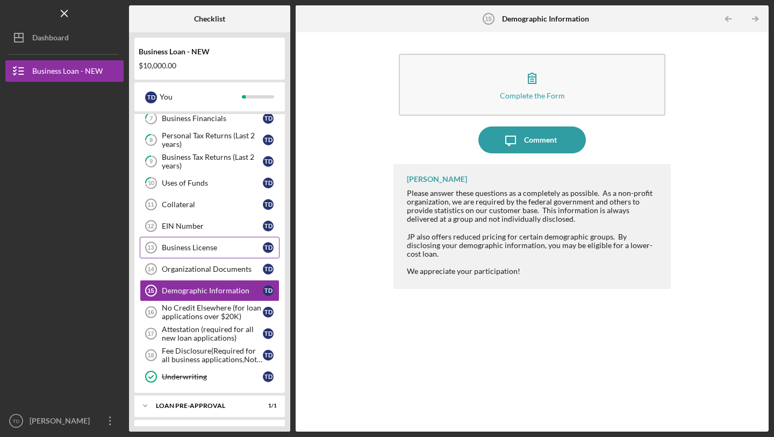
click at [200, 247] on div "Business License" at bounding box center [212, 247] width 101 height 9
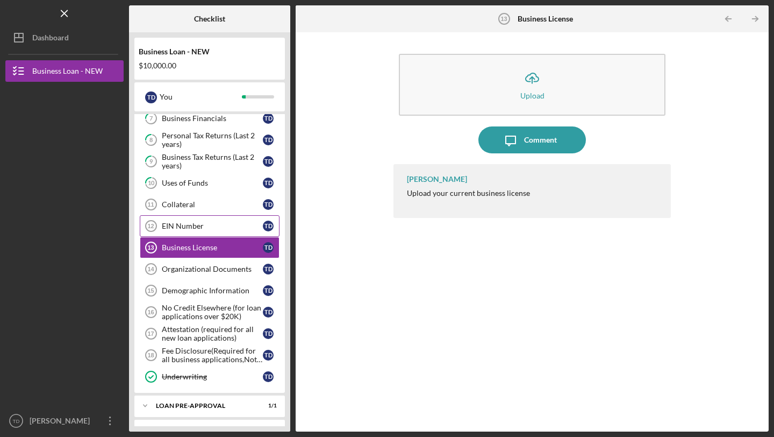
click at [195, 229] on div "EIN Number" at bounding box center [212, 226] width 101 height 9
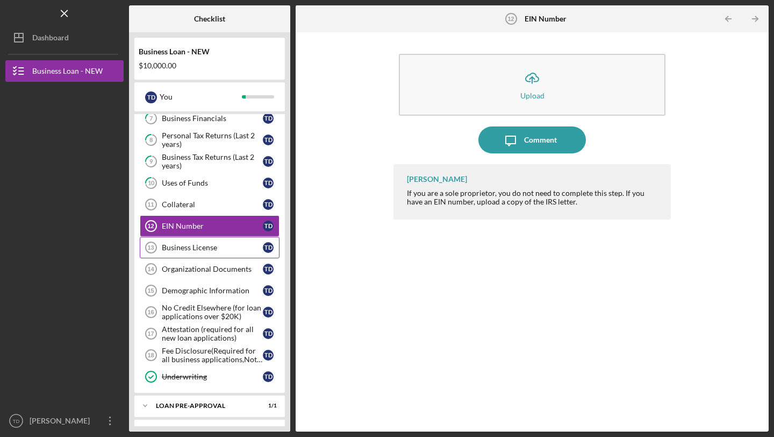
click at [194, 248] on div "Business License" at bounding box center [212, 247] width 101 height 9
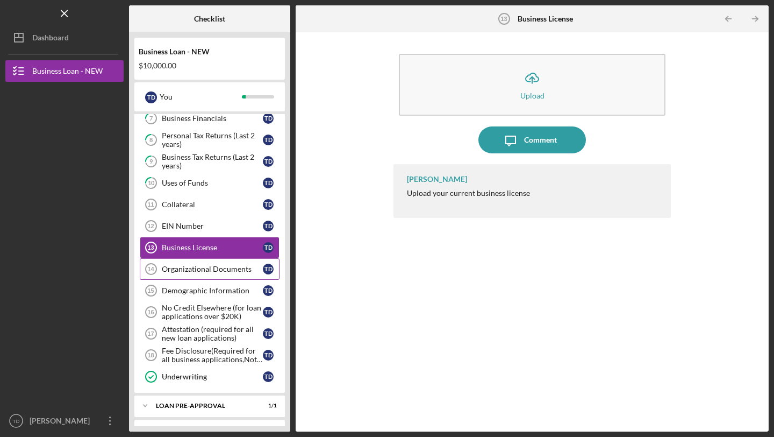
click at [213, 262] on link "Organizational Documents 14 Organizational Documents T D" at bounding box center [210, 269] width 140 height 22
